Goal: Task Accomplishment & Management: Use online tool/utility

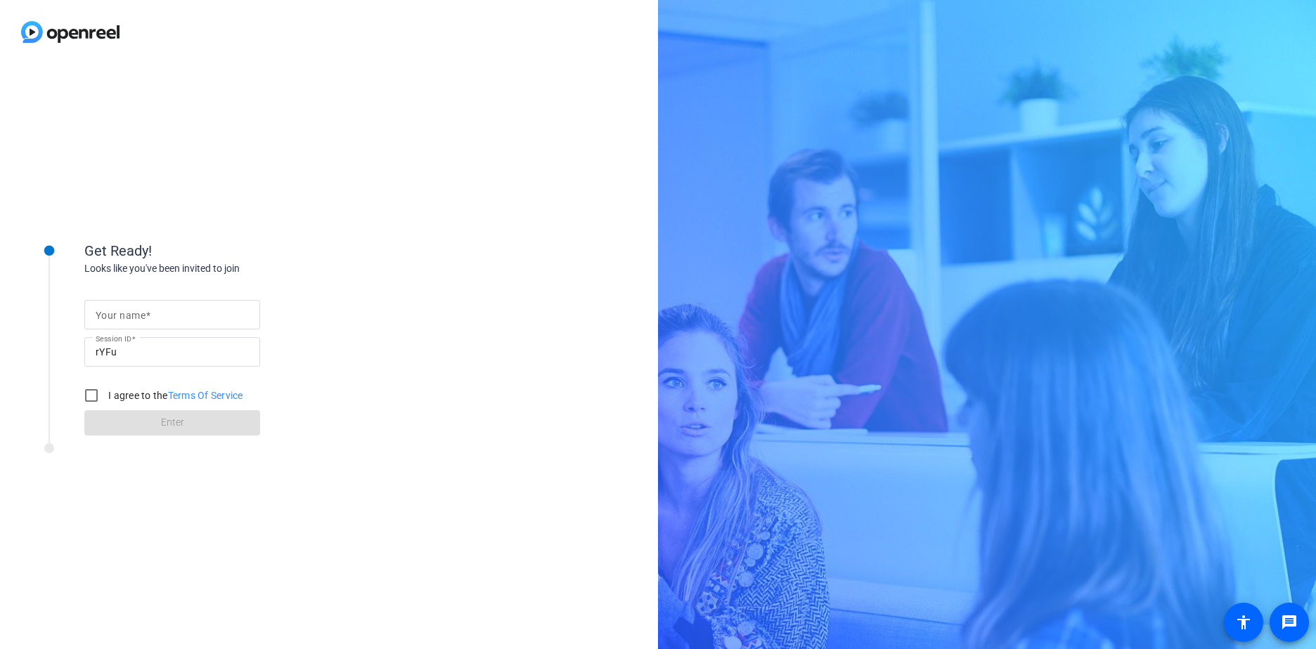
click at [140, 324] on div at bounding box center [172, 315] width 153 height 30
click at [152, 314] on input "Your name" at bounding box center [172, 314] width 153 height 17
type input "[PERSON_NAME]"
click at [91, 399] on input "I agree to the Terms Of Service" at bounding box center [91, 396] width 28 height 28
checkbox input "true"
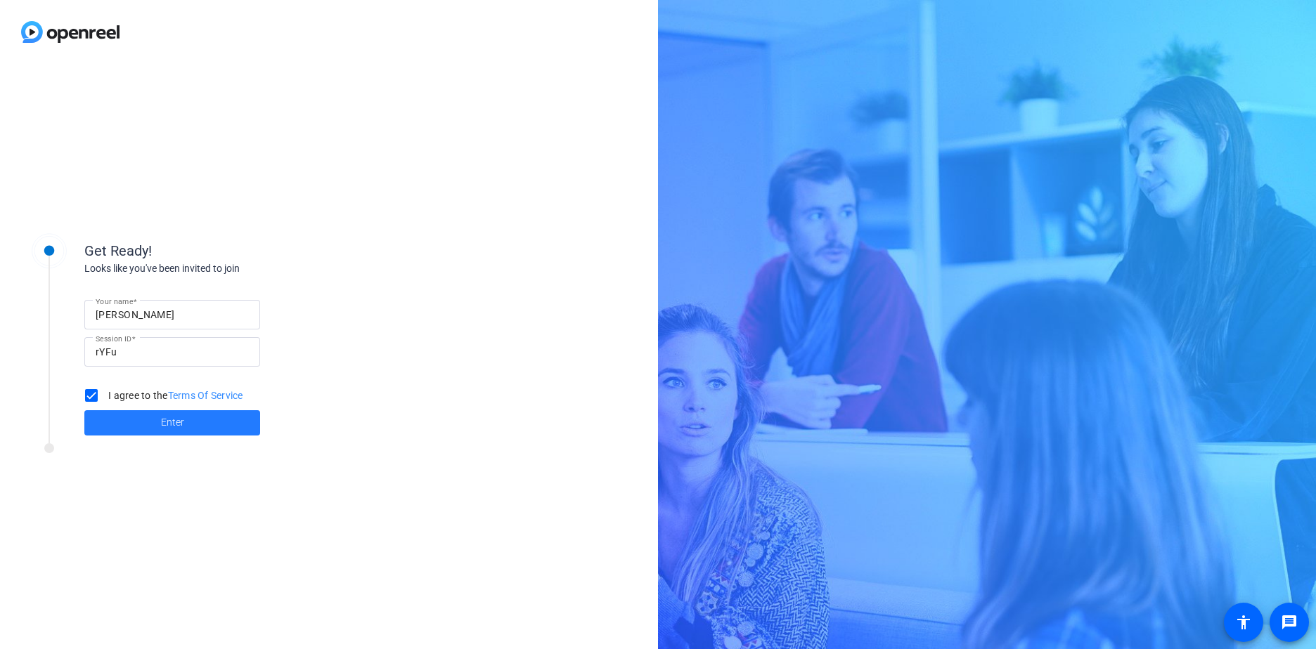
click at [137, 428] on span at bounding box center [172, 423] width 176 height 34
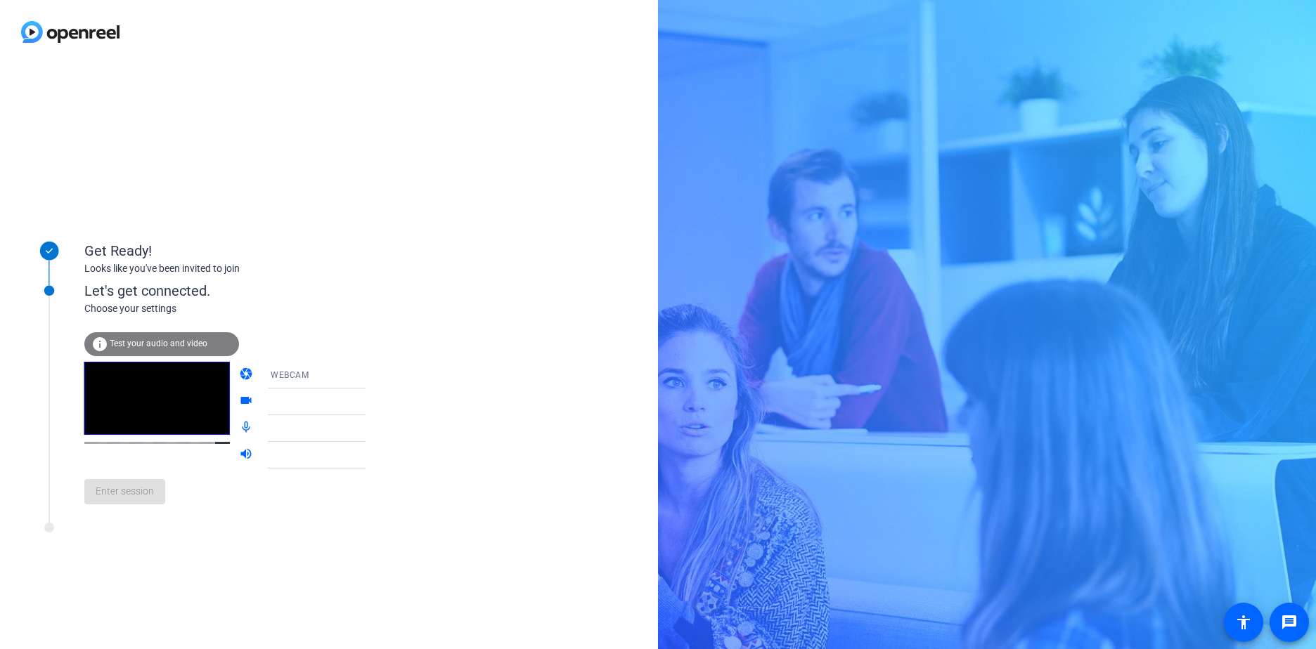
click at [138, 349] on div "info Test your audio and video" at bounding box center [161, 344] width 155 height 24
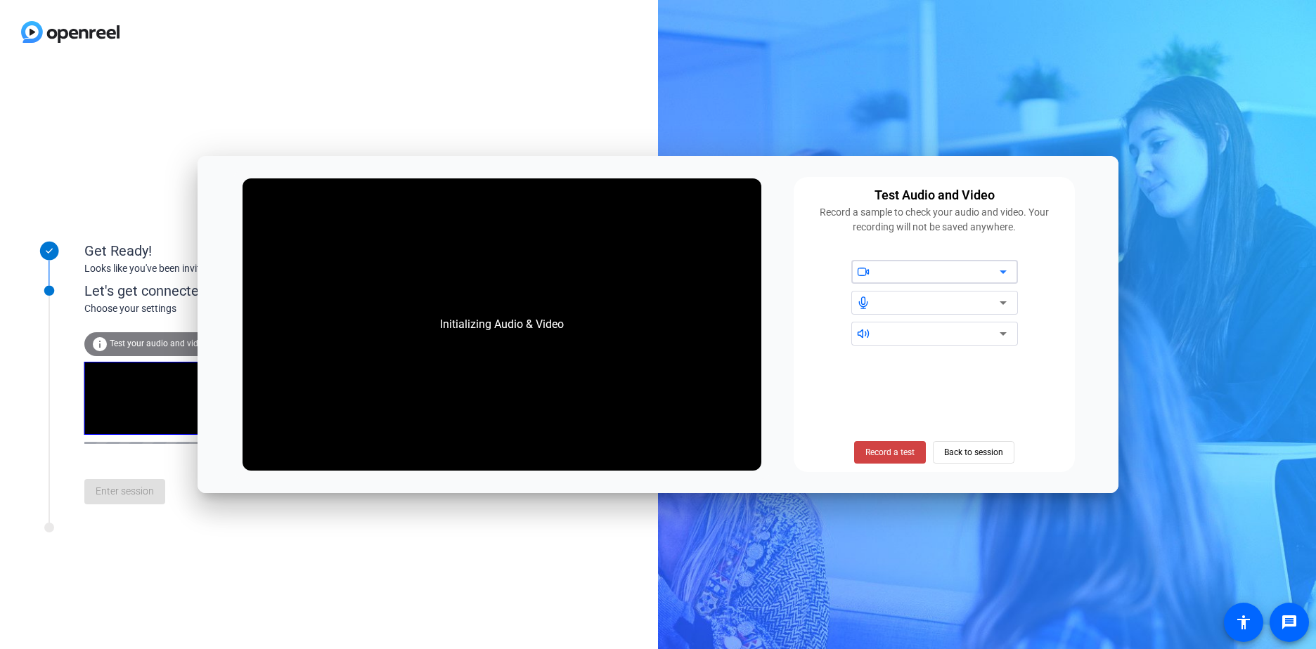
click at [974, 275] on div at bounding box center [939, 272] width 119 height 17
click at [1002, 272] on icon at bounding box center [1003, 273] width 7 height 4
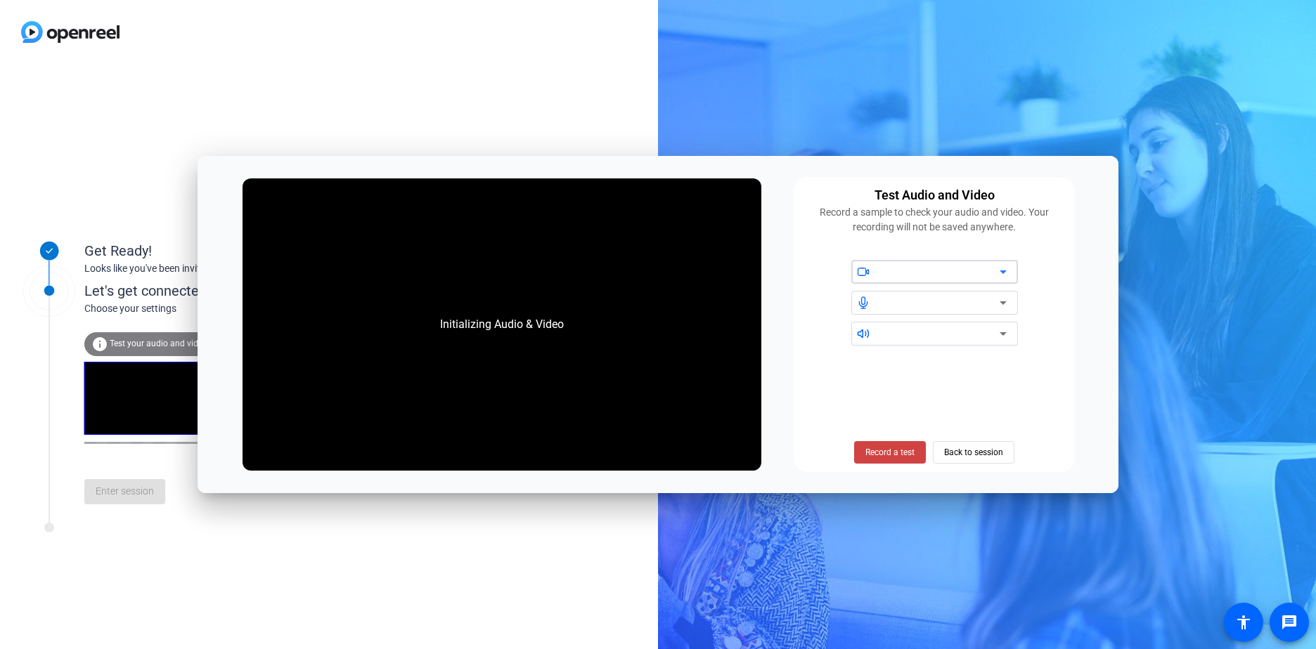
click at [1002, 272] on icon at bounding box center [1003, 273] width 7 height 4
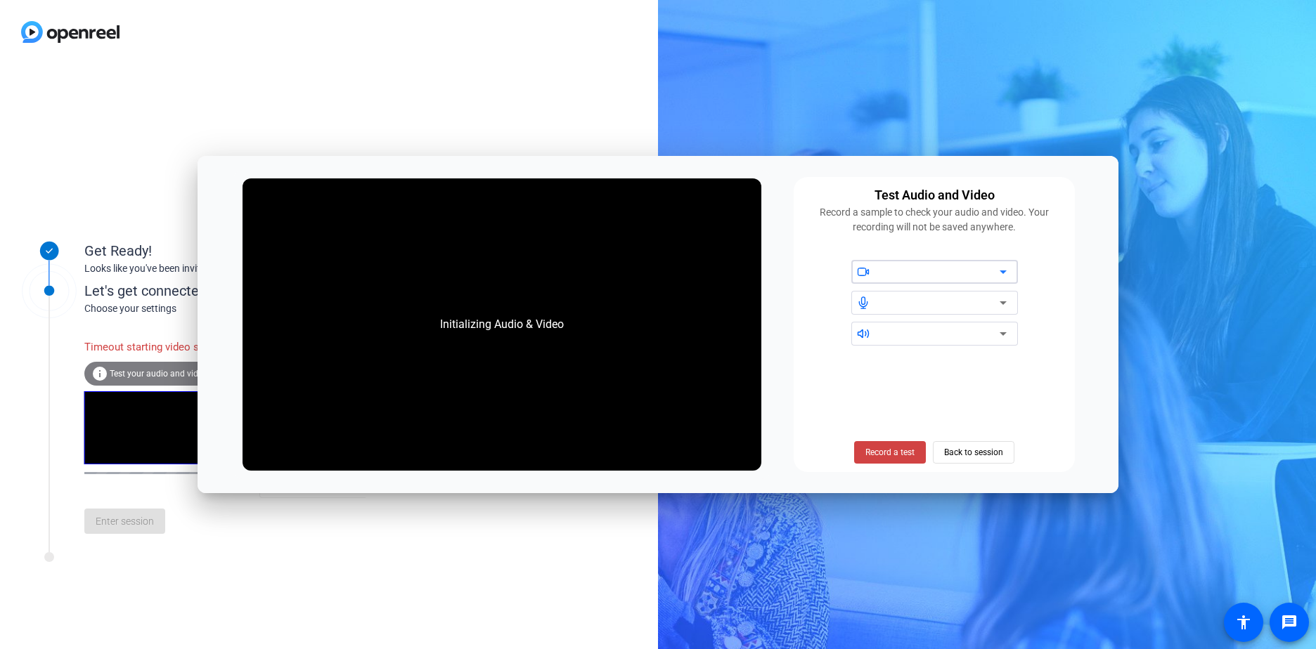
click at [997, 269] on icon at bounding box center [1003, 272] width 17 height 17
click at [940, 273] on div at bounding box center [939, 272] width 119 height 17
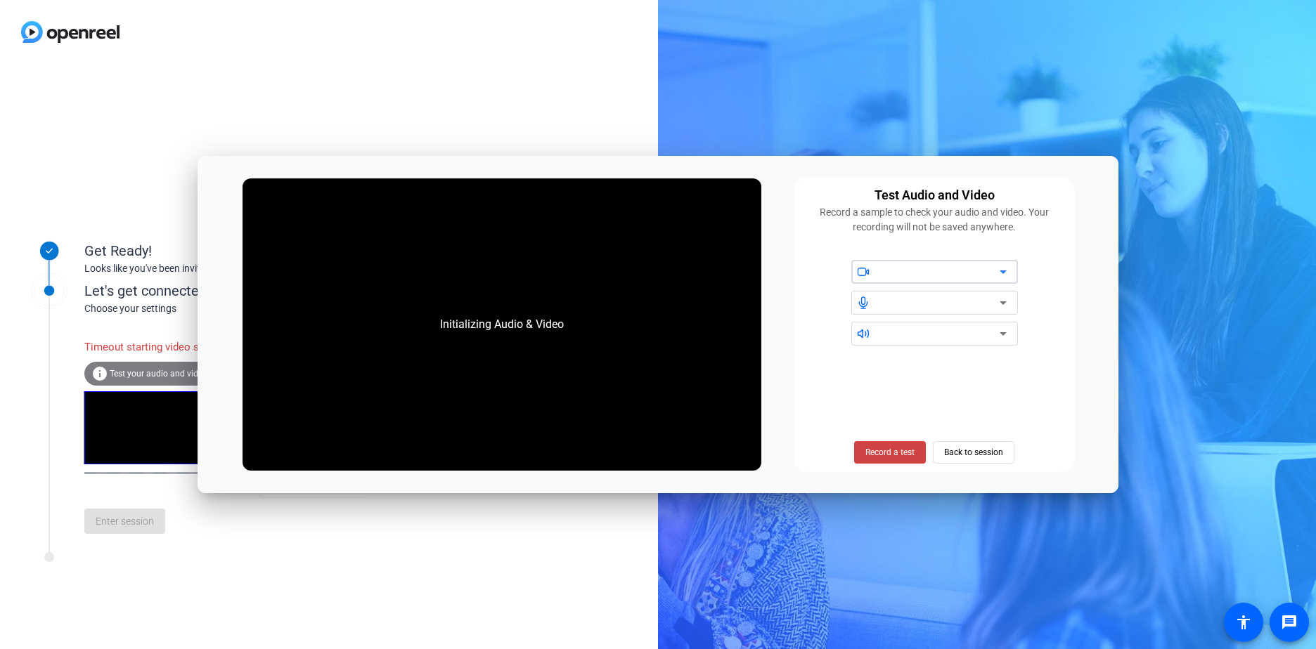
click at [940, 273] on div at bounding box center [939, 272] width 119 height 17
click at [985, 275] on div at bounding box center [939, 272] width 119 height 17
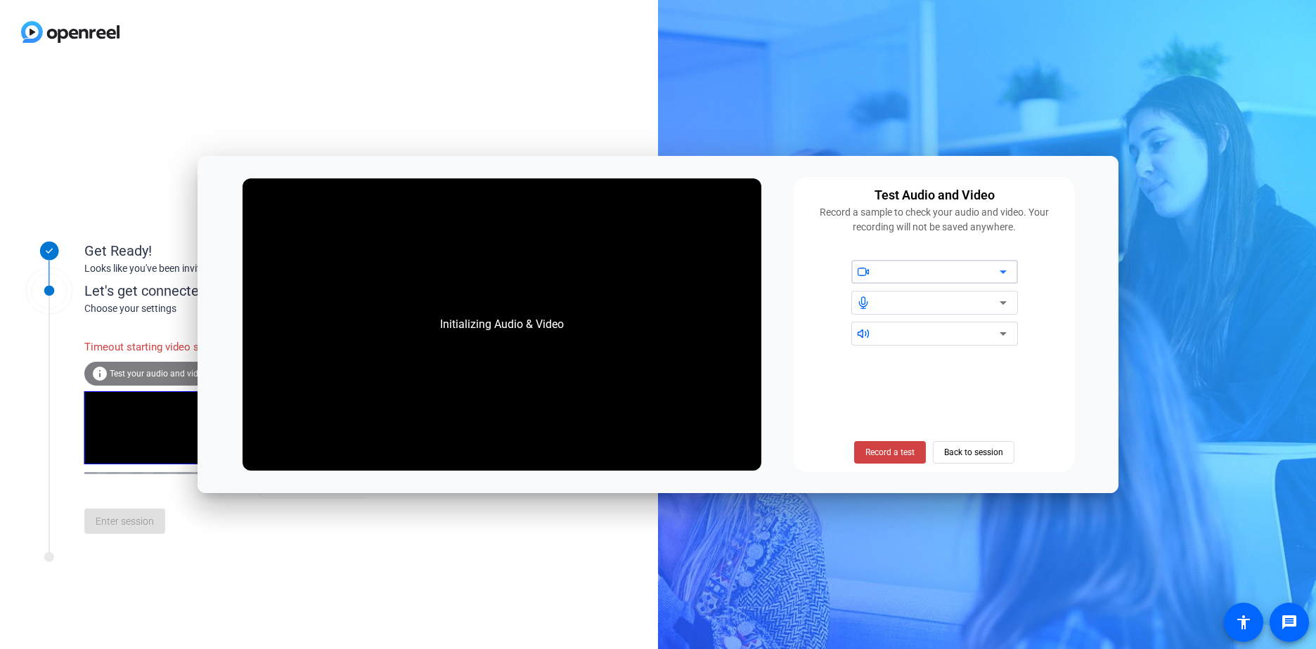
click at [985, 275] on div at bounding box center [939, 272] width 119 height 17
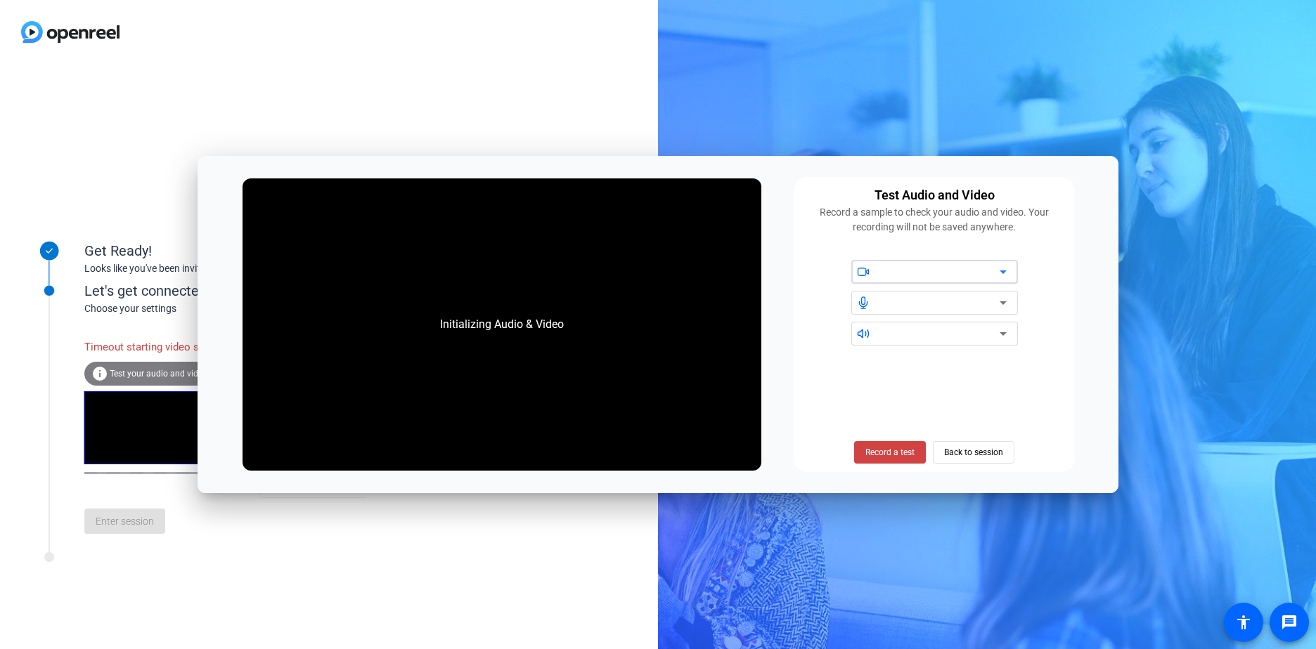
click at [985, 275] on div at bounding box center [939, 272] width 119 height 17
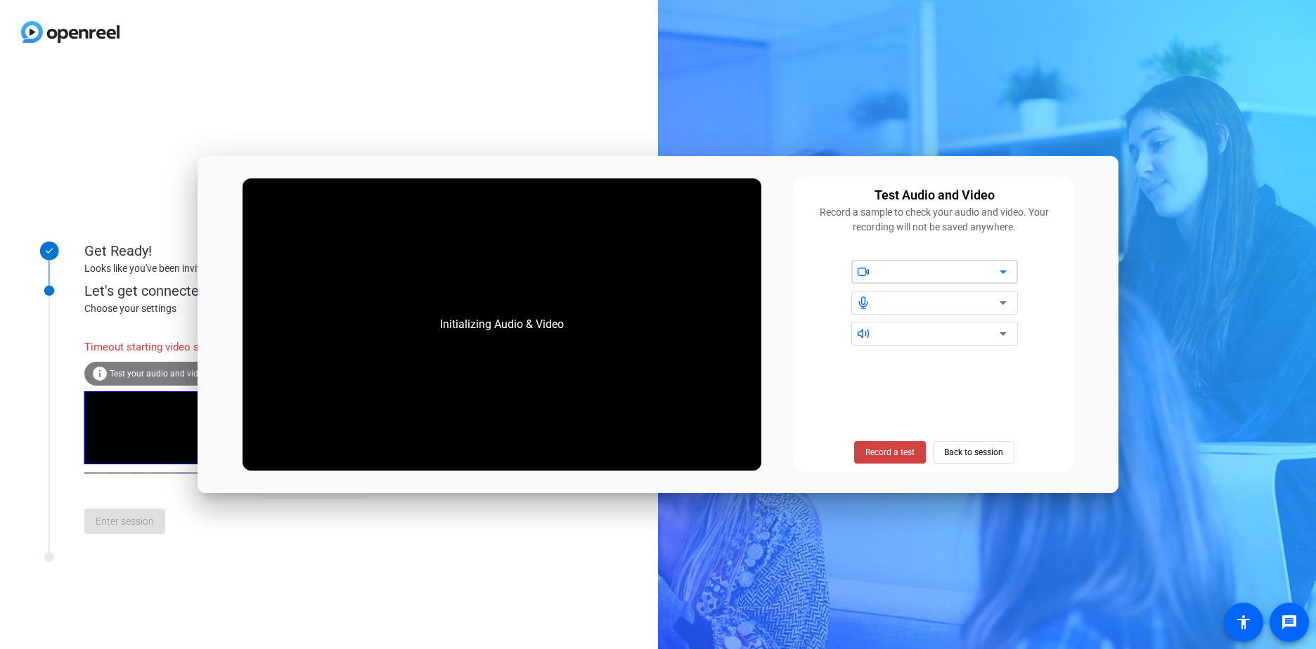
click at [985, 275] on div at bounding box center [939, 272] width 119 height 17
click at [891, 455] on span "Record a test" at bounding box center [889, 452] width 49 height 13
click at [964, 271] on div at bounding box center [939, 272] width 119 height 17
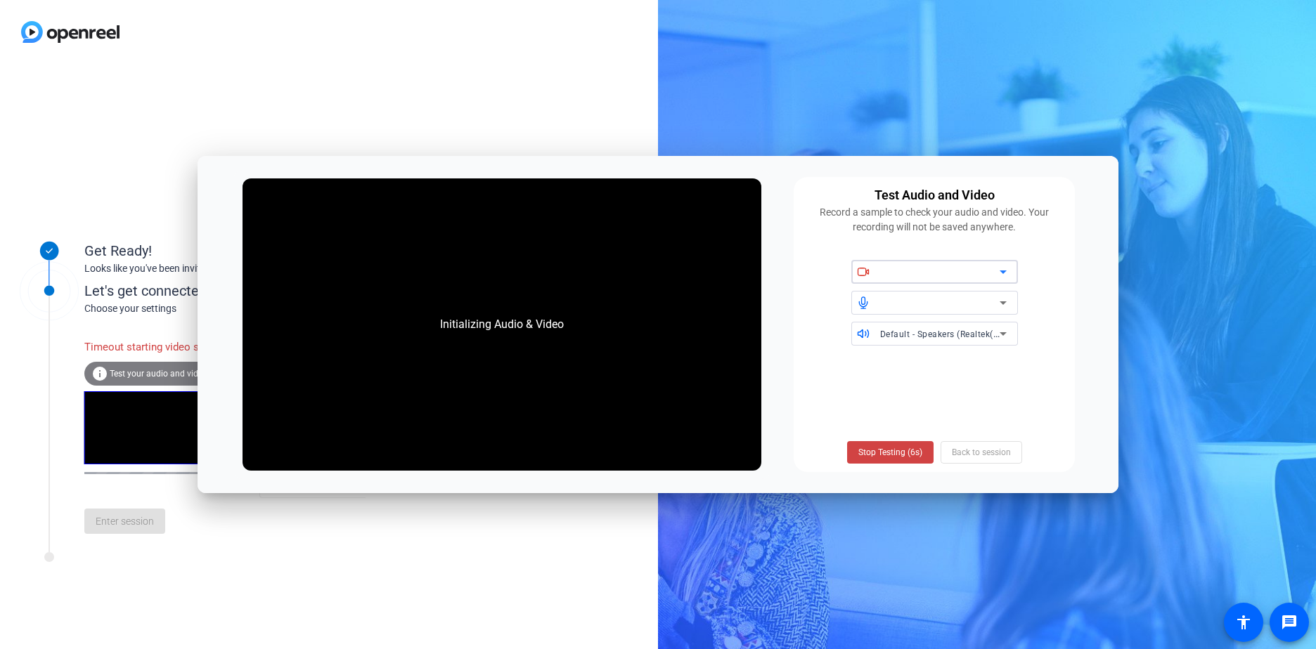
click at [964, 271] on div at bounding box center [939, 272] width 119 height 17
click at [1021, 274] on div "Default - Speakers (Realtek(R) Audio)" at bounding box center [934, 303] width 264 height 86
click at [921, 271] on div at bounding box center [939, 272] width 119 height 17
drag, startPoint x: 921, startPoint y: 271, endPoint x: 844, endPoint y: 276, distance: 76.7
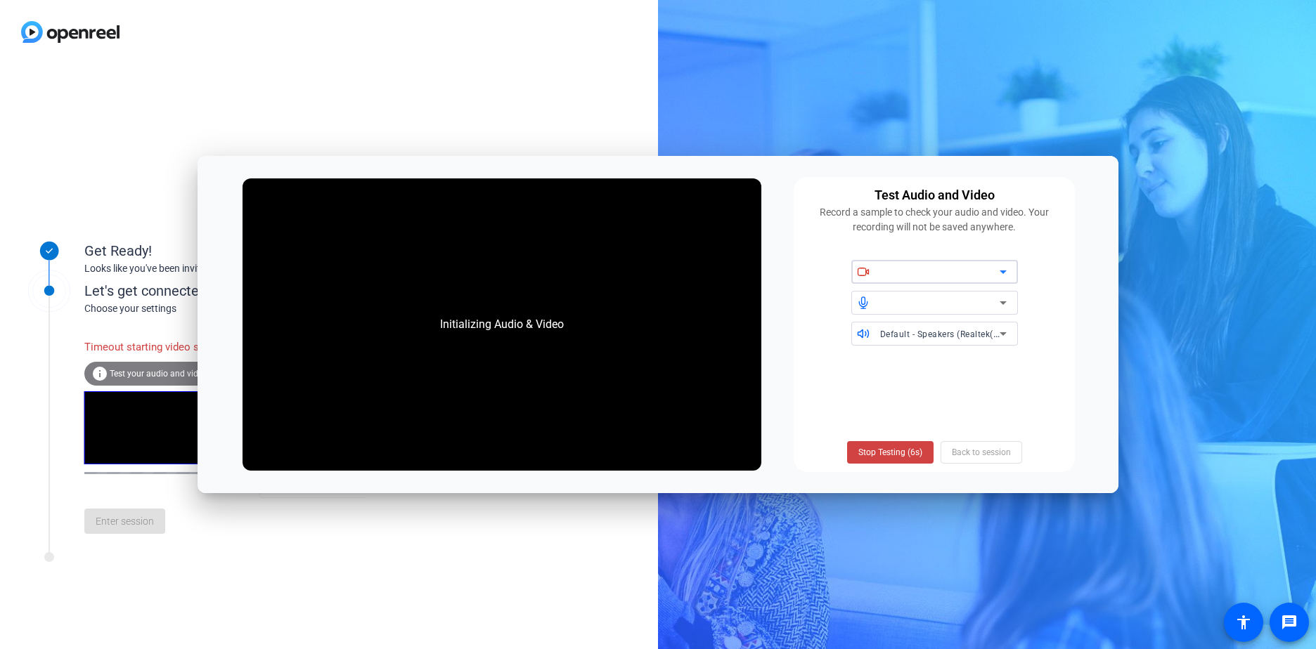
click at [844, 276] on div "Default - Speakers (Realtek(R) Audio)" at bounding box center [934, 303] width 264 height 86
drag, startPoint x: 844, startPoint y: 276, endPoint x: 857, endPoint y: 272, distance: 13.1
click at [857, 272] on div "Default - Speakers (Realtek(R) Audio)" at bounding box center [934, 303] width 264 height 86
click at [857, 272] on icon at bounding box center [863, 272] width 13 height 13
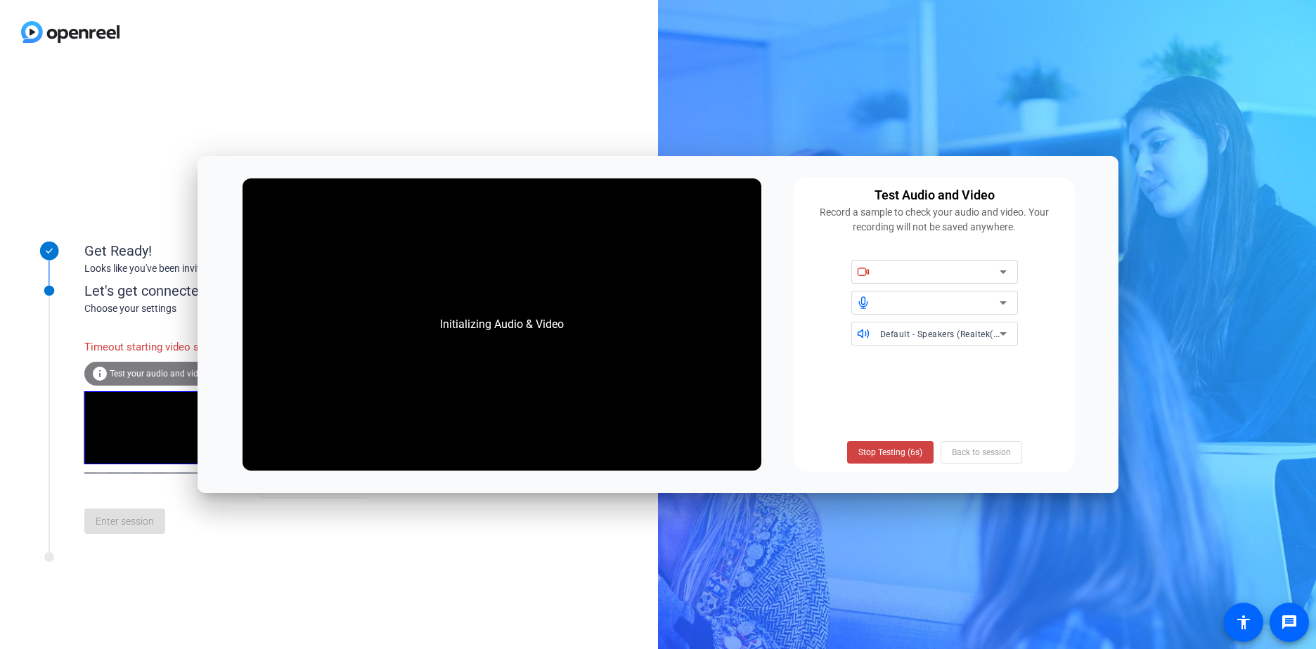
click at [857, 272] on icon at bounding box center [863, 272] width 13 height 13
click at [976, 316] on div "Default - Speakers (Realtek(R) Audio)" at bounding box center [934, 303] width 264 height 86
click at [912, 451] on span "Stop Testing (6s)" at bounding box center [890, 452] width 64 height 13
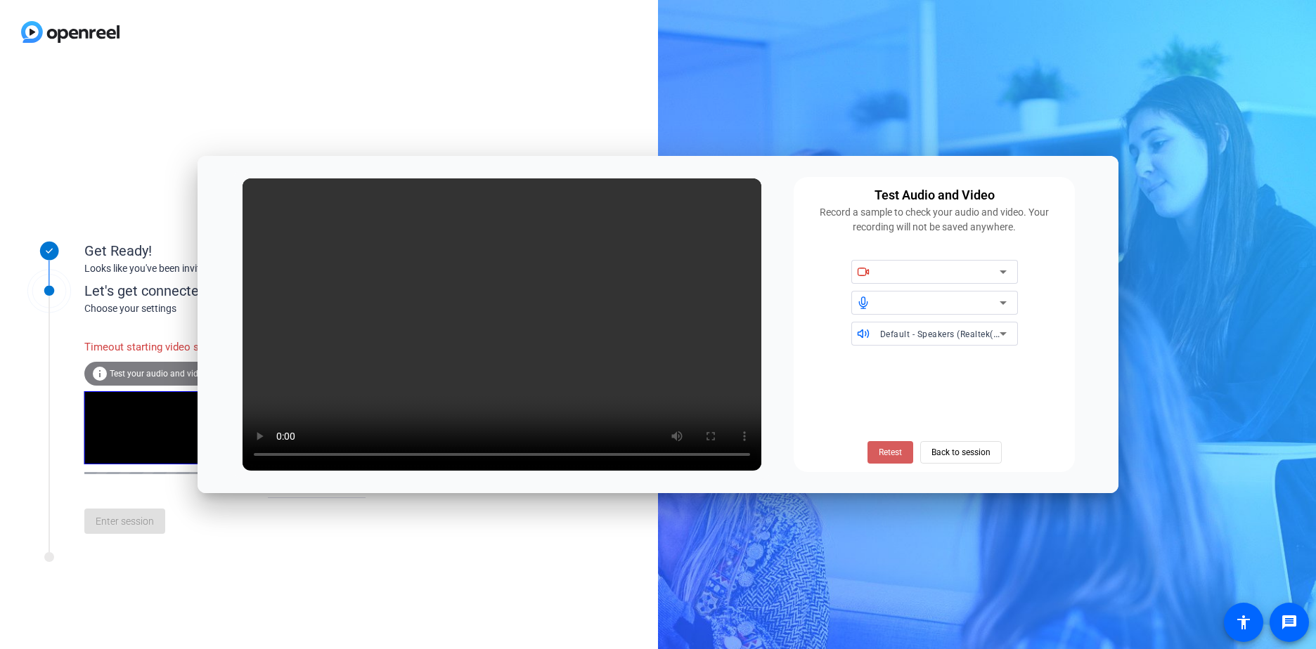
click at [899, 456] on span "Retest" at bounding box center [890, 452] width 23 height 13
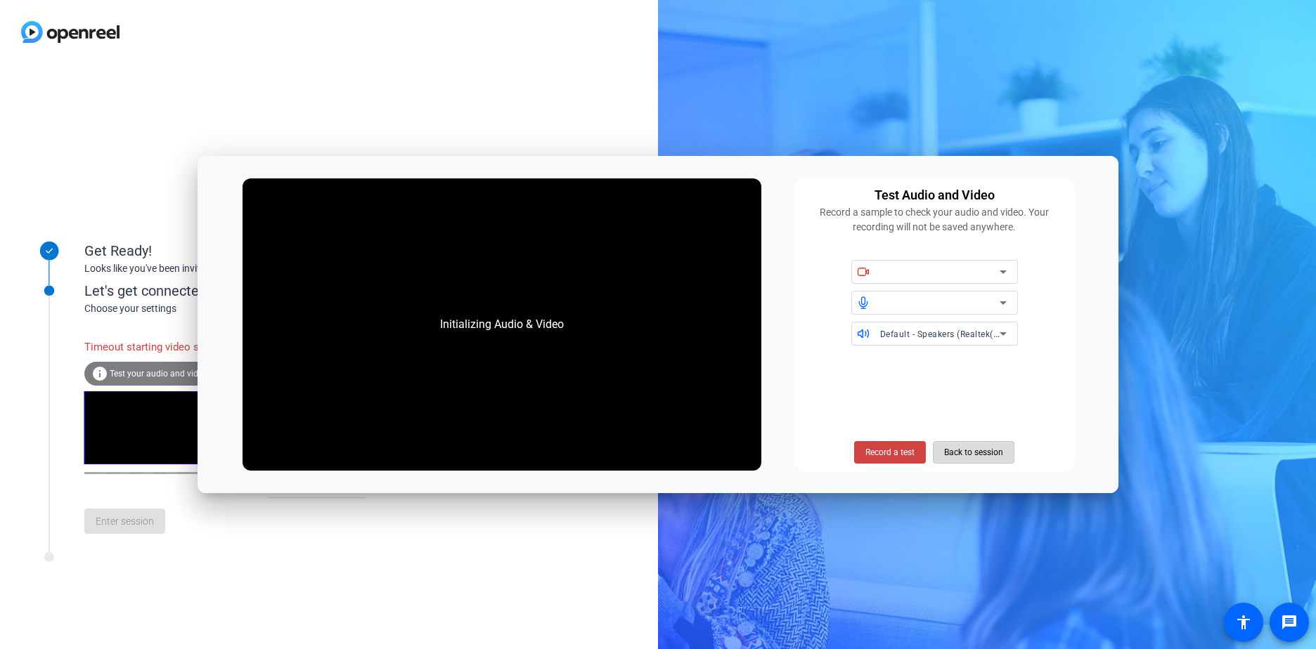
click at [975, 448] on span "Back to session" at bounding box center [973, 452] width 59 height 27
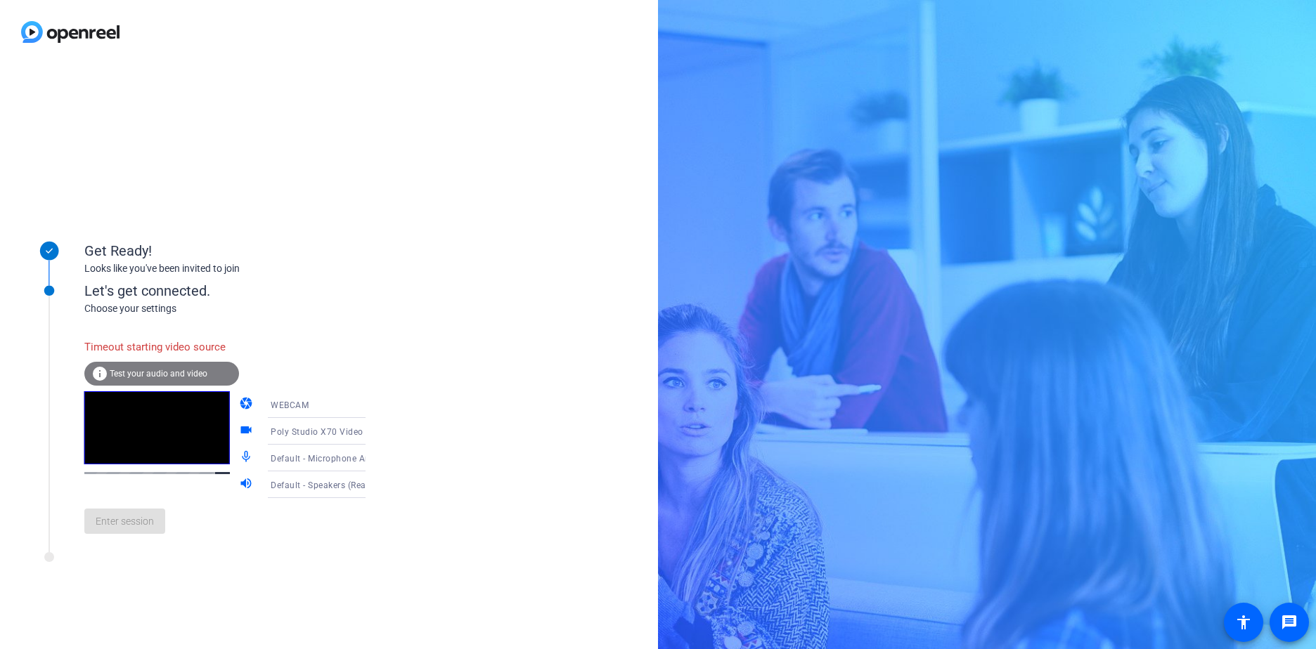
click at [280, 405] on span "WEBCAM" at bounding box center [290, 406] width 38 height 10
click at [273, 457] on span "DESKTOP" at bounding box center [270, 460] width 39 height 17
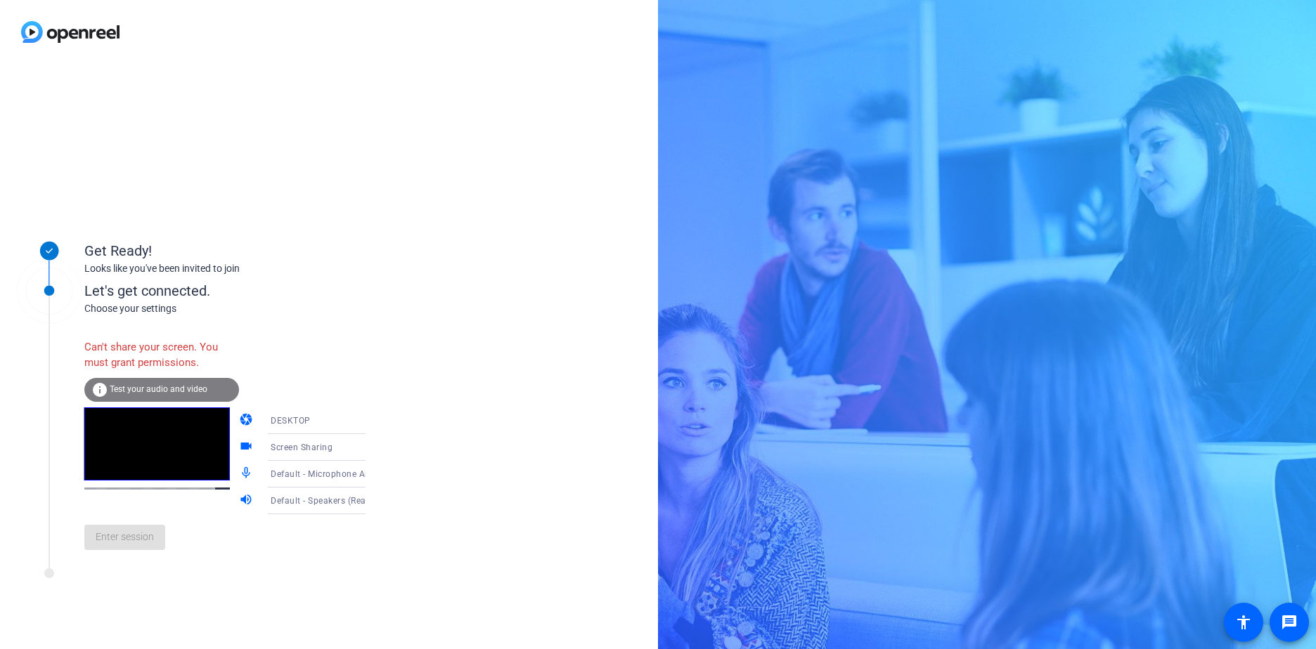
click at [300, 424] on div "DESKTOP" at bounding box center [323, 421] width 105 height 18
click at [288, 449] on span "WEBCAM" at bounding box center [269, 448] width 37 height 17
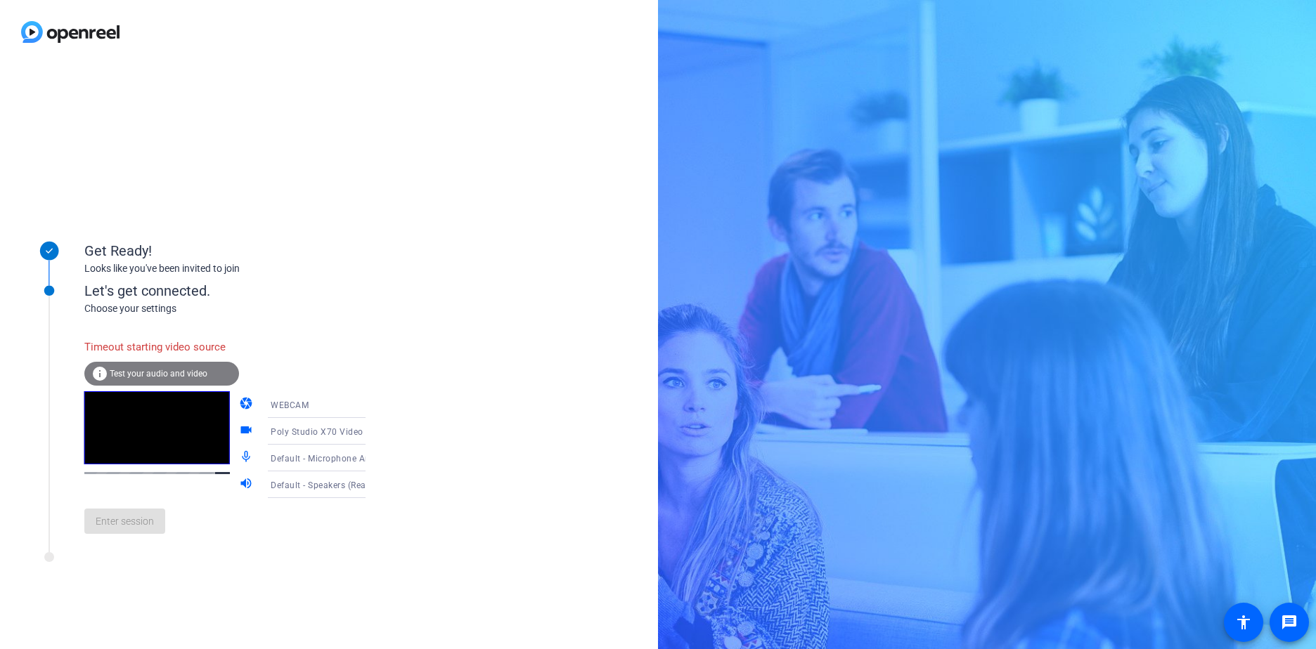
click at [305, 438] on div "Poly Studio X70 Video (095d:92ae)" at bounding box center [323, 432] width 105 height 18
click at [299, 470] on span "Poly Studio X70 Video (095d:92ae)" at bounding box center [305, 468] width 109 height 34
